Goal: Use online tool/utility: Utilize a website feature to perform a specific function

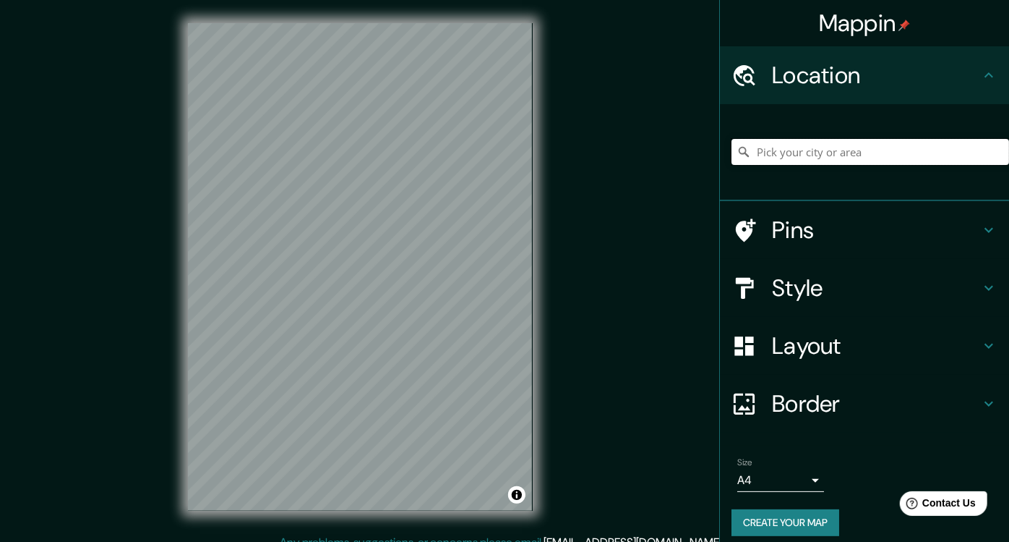
click at [810, 152] on input "Pick your city or area" at bounding box center [871, 152] width 278 height 26
paste input "[STREET_ADDRESS]"
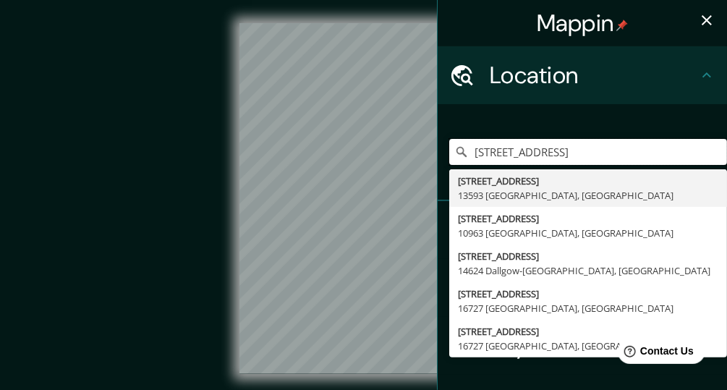
type input "[STREET_ADDRESS]"
click at [678, 129] on div "[STREET_ADDRESS] [STREET_ADDRESS] [STREET_ADDRESS], [GEOGRAPHIC_DATA][STREET_AD…" at bounding box center [588, 152] width 278 height 72
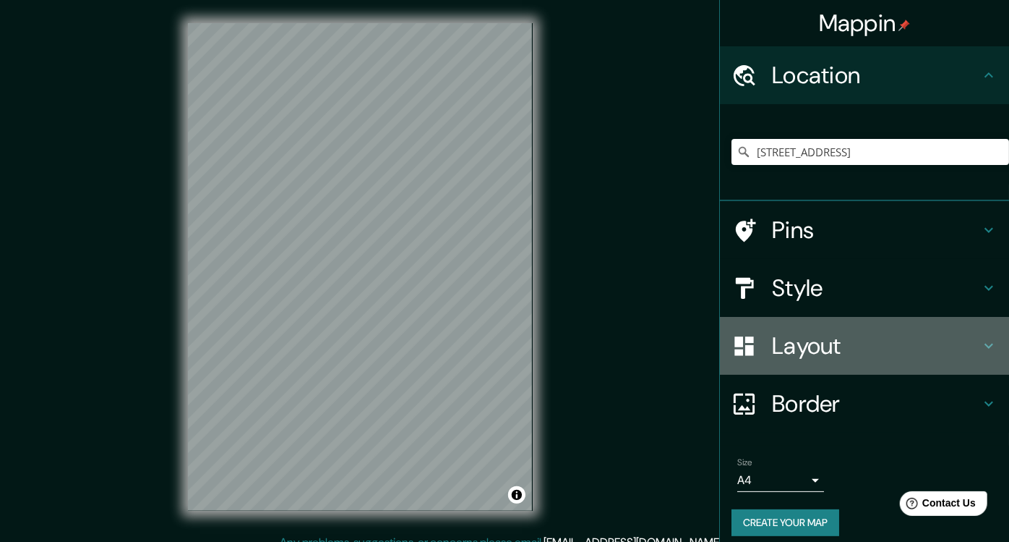
click at [855, 343] on h4 "Layout" at bounding box center [876, 345] width 208 height 29
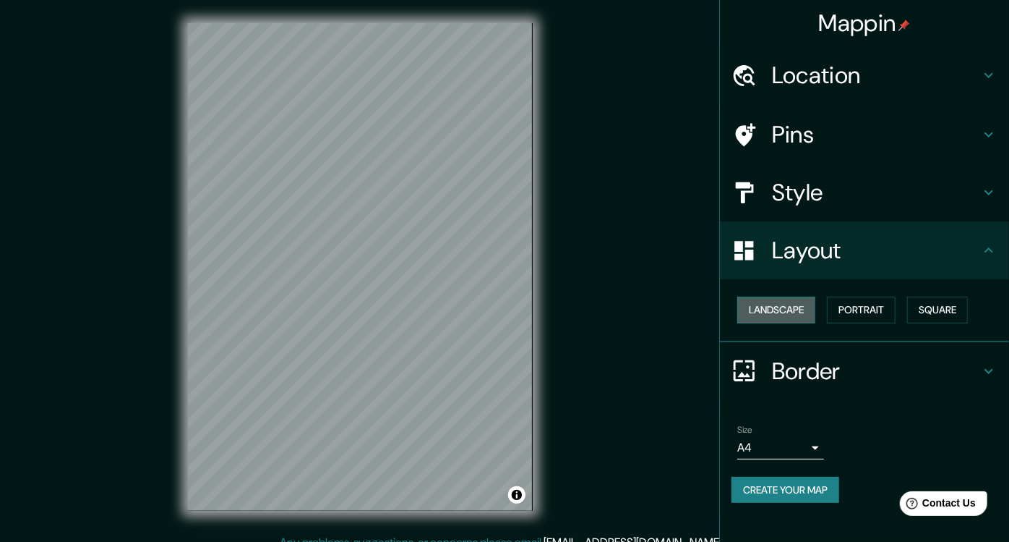
click at [810, 304] on button "Landscape" at bounding box center [777, 309] width 78 height 27
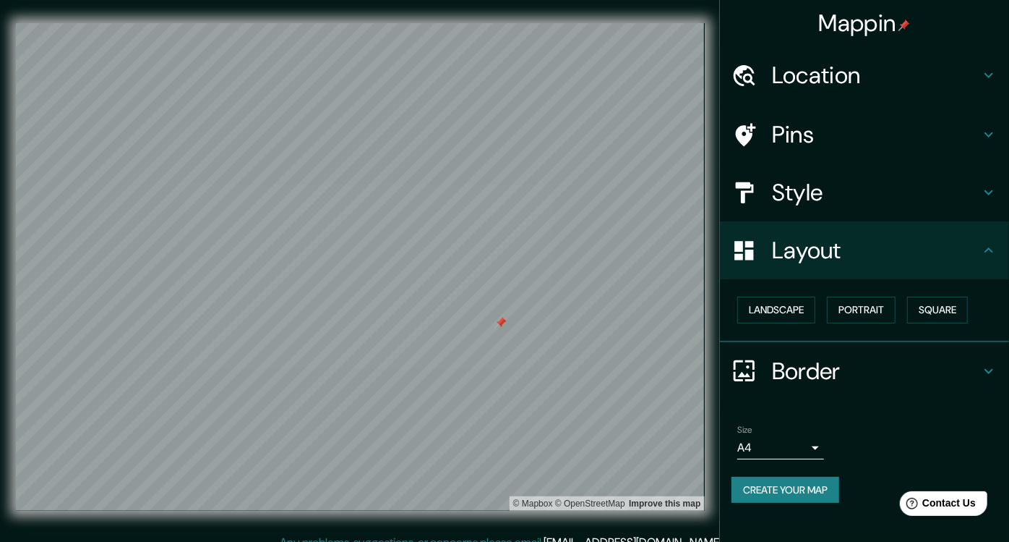
click at [883, 140] on h4 "Pins" at bounding box center [876, 134] width 208 height 29
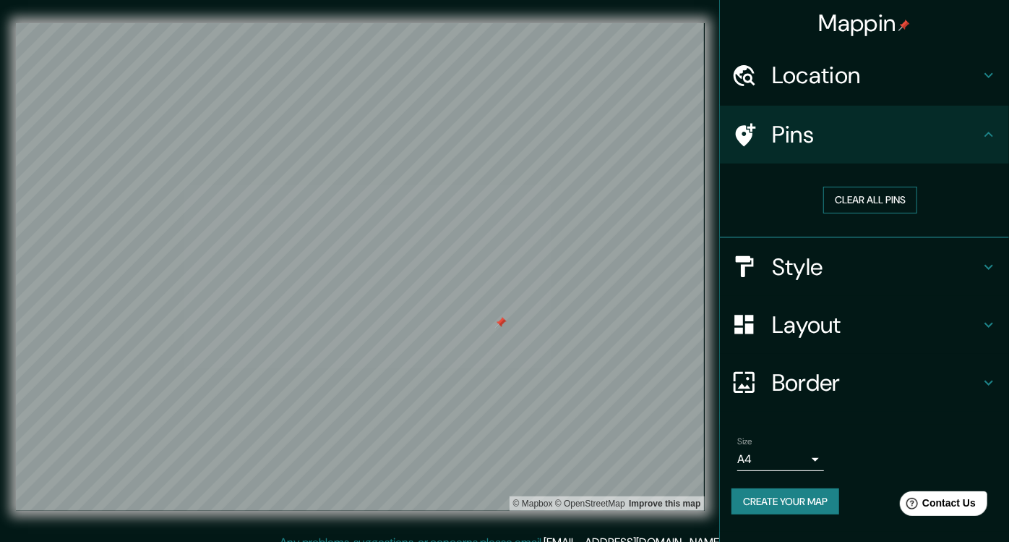
click at [895, 195] on button "Clear all pins" at bounding box center [871, 200] width 94 height 27
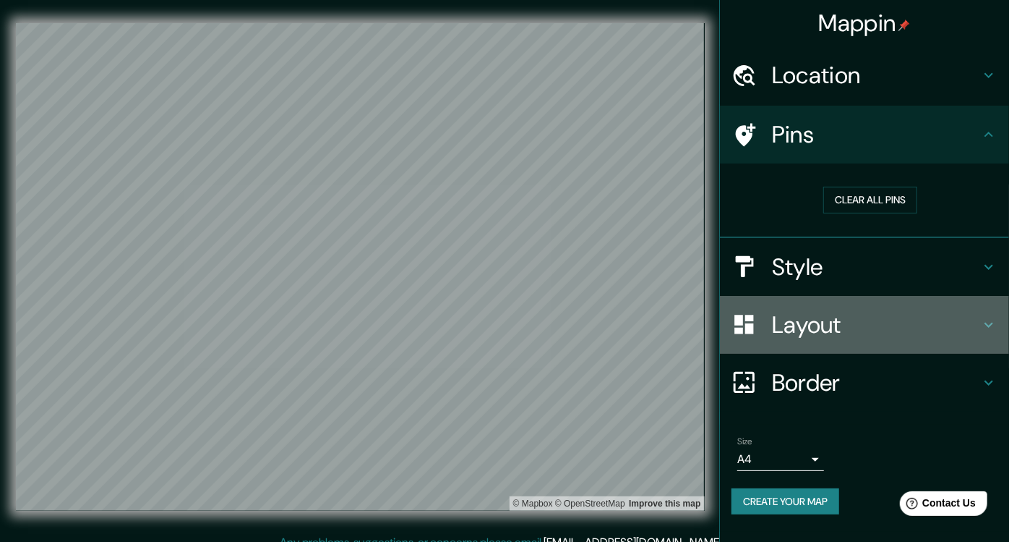
click at [935, 312] on h4 "Layout" at bounding box center [876, 324] width 208 height 29
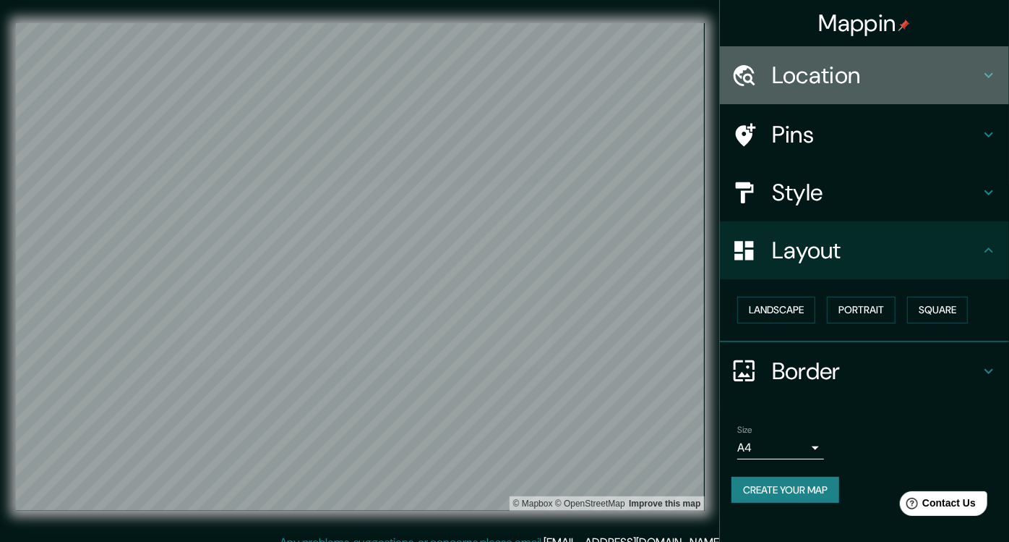
click at [884, 80] on h4 "Location" at bounding box center [876, 75] width 208 height 29
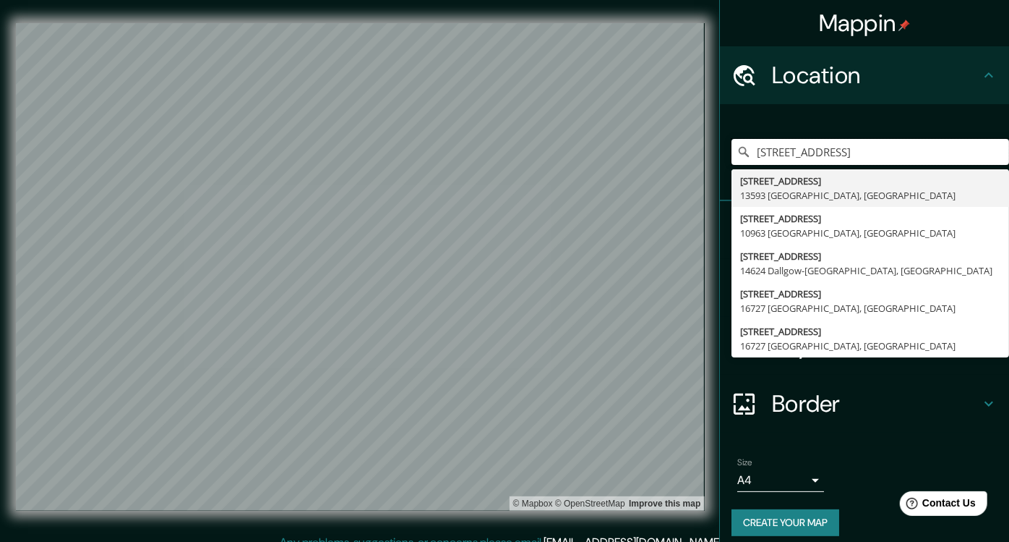
drag, startPoint x: 965, startPoint y: 149, endPoint x: 712, endPoint y: 159, distance: 252.6
click at [720, 159] on div "[STREET_ADDRESS] [STREET_ADDRESS] [STREET_ADDRESS], [GEOGRAPHIC_DATA][STREET_AD…" at bounding box center [864, 152] width 289 height 97
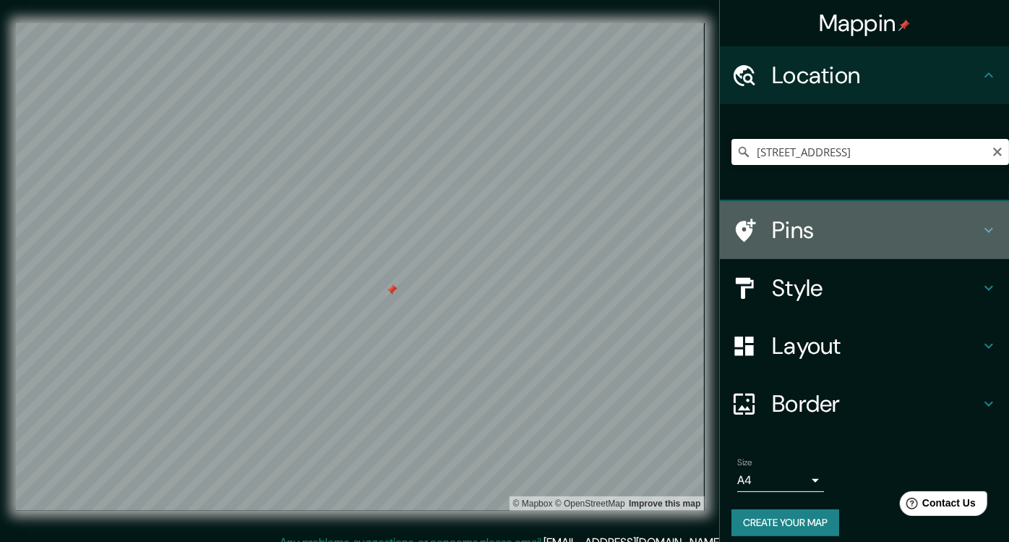
click at [840, 221] on h4 "Pins" at bounding box center [876, 229] width 208 height 29
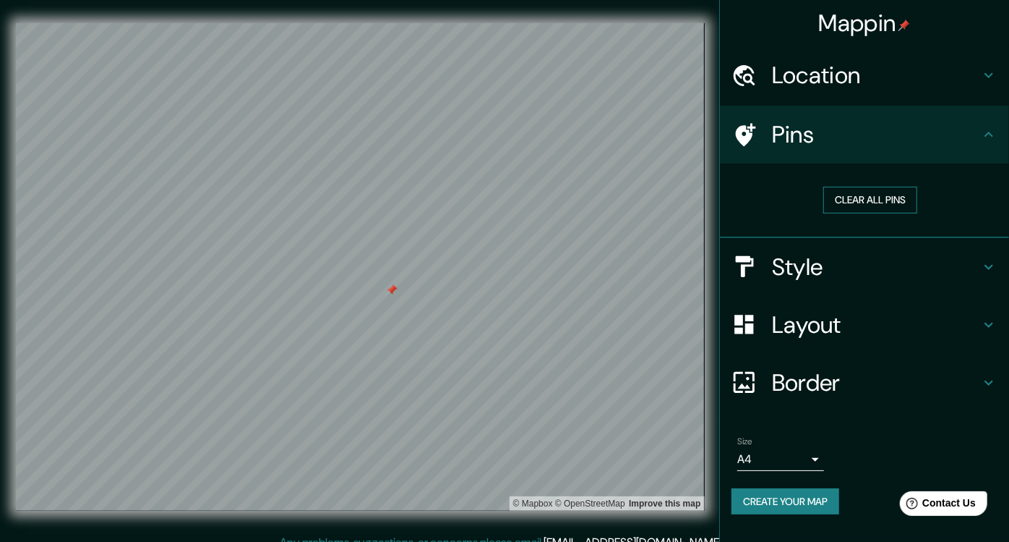
click at [879, 200] on button "Clear all pins" at bounding box center [871, 200] width 94 height 27
